Goal: Task Accomplishment & Management: Manage account settings

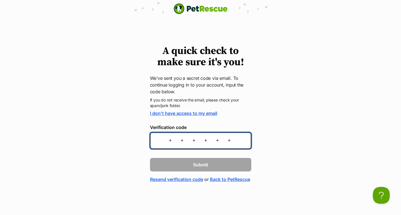
click at [173, 137] on input "Verification code" at bounding box center [200, 140] width 101 height 17
type input "7c29ee"
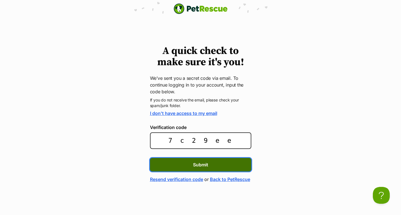
click at [193, 163] on span "Submit" at bounding box center [200, 164] width 15 height 7
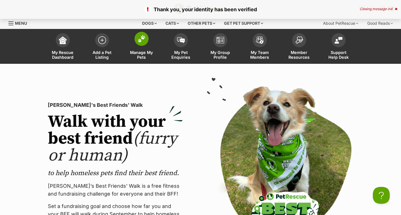
click at [140, 43] on span at bounding box center [141, 39] width 14 height 14
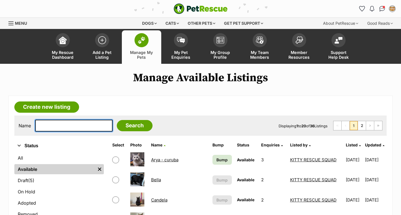
click at [72, 123] on input "text" at bounding box center [73, 126] width 77 height 12
type input "romeo"
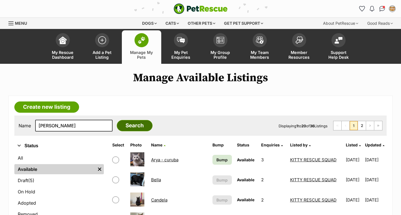
click at [119, 125] on input "Search" at bounding box center [135, 125] width 36 height 11
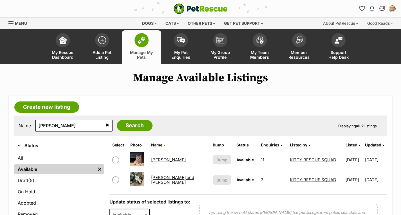
click at [114, 160] on input "checkbox" at bounding box center [115, 160] width 7 height 7
checkbox input "true"
click at [156, 161] on link "[PERSON_NAME]" at bounding box center [168, 159] width 35 height 5
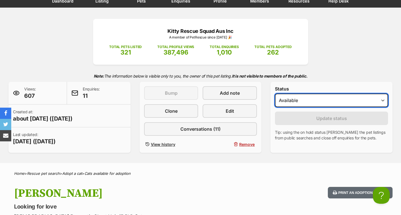
click at [320, 101] on select "Draft - not available as listing has enquires Available On hold Adopted" at bounding box center [331, 100] width 113 height 13
select select "on_hold"
click at [275, 94] on select "Draft - not available as listing has enquires Available On hold Adopted" at bounding box center [331, 100] width 113 height 13
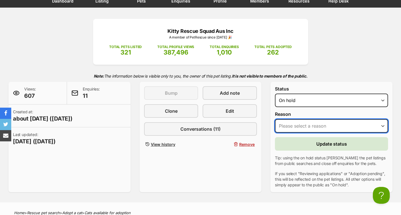
click at [331, 127] on select "Please select a reason Medical reasons Reviewing applications Adoption pending …" at bounding box center [331, 125] width 113 height 13
select select "reviewing_applications"
click at [275, 119] on select "Please select a reason Medical reasons Reviewing applications Adoption pending …" at bounding box center [331, 125] width 113 height 13
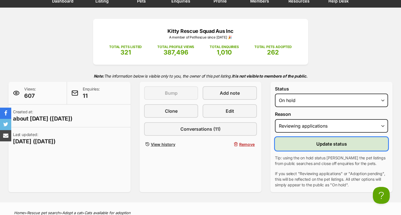
click at [332, 143] on span "Update status" at bounding box center [331, 144] width 31 height 7
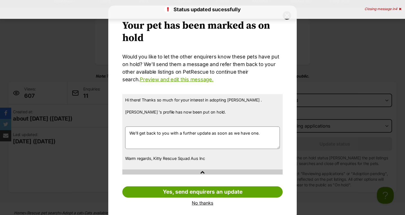
scroll to position [13, 0]
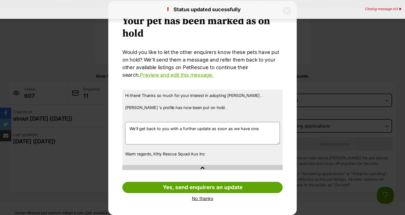
click at [205, 199] on link "No thanks" at bounding box center [202, 198] width 160 height 5
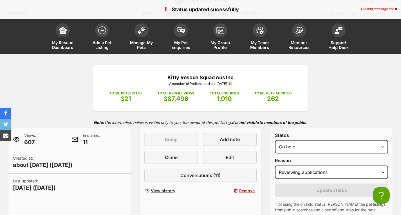
scroll to position [0, 0]
